Goal: Obtain resource: Download file/media

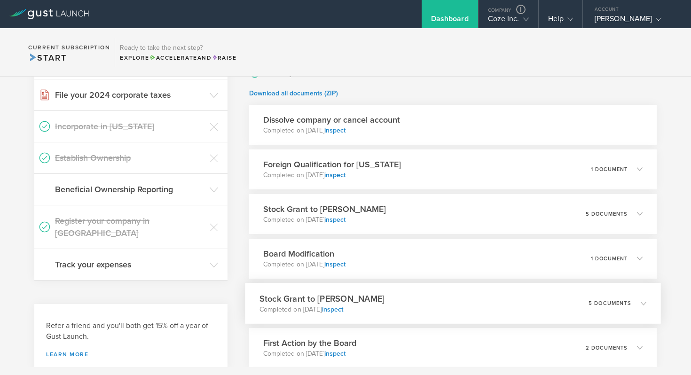
scroll to position [322, 0]
click at [412, 159] on div "Foreign Qualification for California Completed on Sep 16, 2024 inspect 1 docume…" at bounding box center [453, 170] width 416 height 41
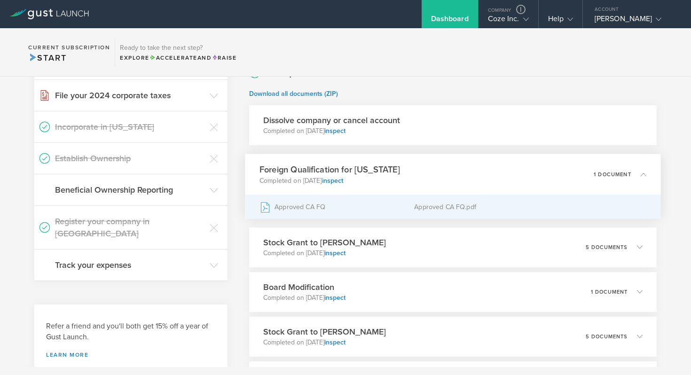
click at [286, 206] on div "Approved CA FQ" at bounding box center [337, 207] width 155 height 24
